Goal: Task Accomplishment & Management: Complete application form

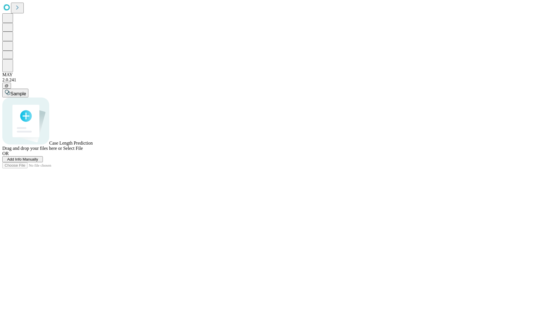
click at [38, 161] on span "Add Info Manually" at bounding box center [22, 159] width 31 height 4
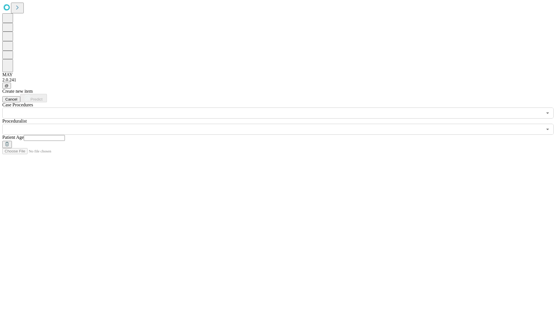
click at [65, 135] on input "text" at bounding box center [44, 138] width 41 height 6
type input "**"
click at [282, 124] on input "text" at bounding box center [272, 129] width 540 height 11
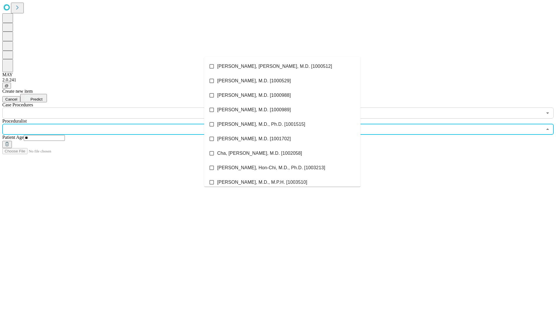
click at [282, 66] on li "[PERSON_NAME], [PERSON_NAME], M.D. [1000512]" at bounding box center [282, 66] width 156 height 14
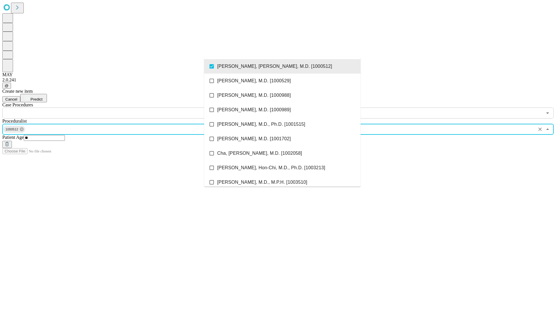
click at [122, 107] on input "text" at bounding box center [272, 112] width 540 height 11
